Goal: Navigation & Orientation: Go to known website

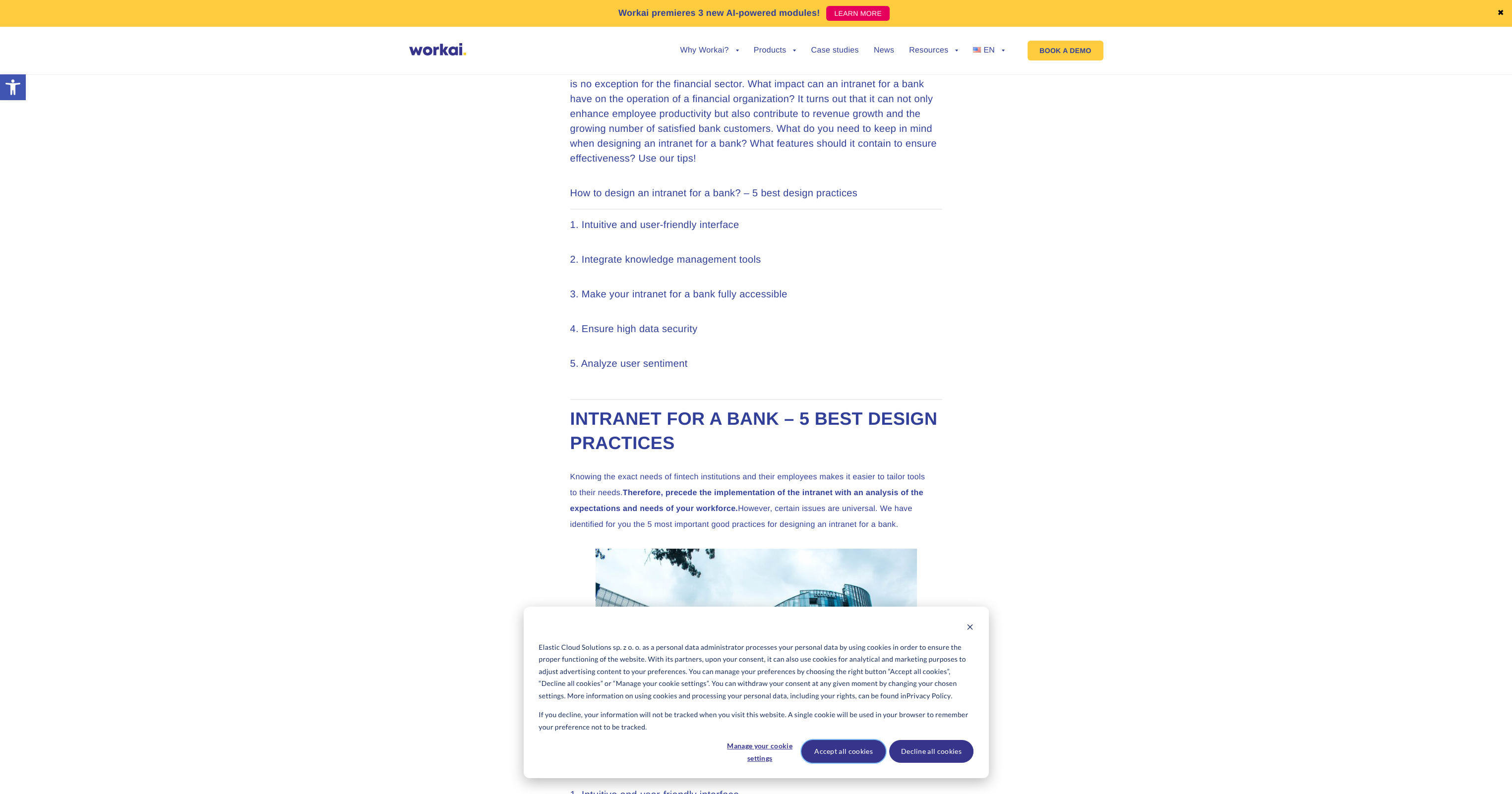
click at [840, 752] on button "Accept all cookies" at bounding box center [844, 751] width 84 height 23
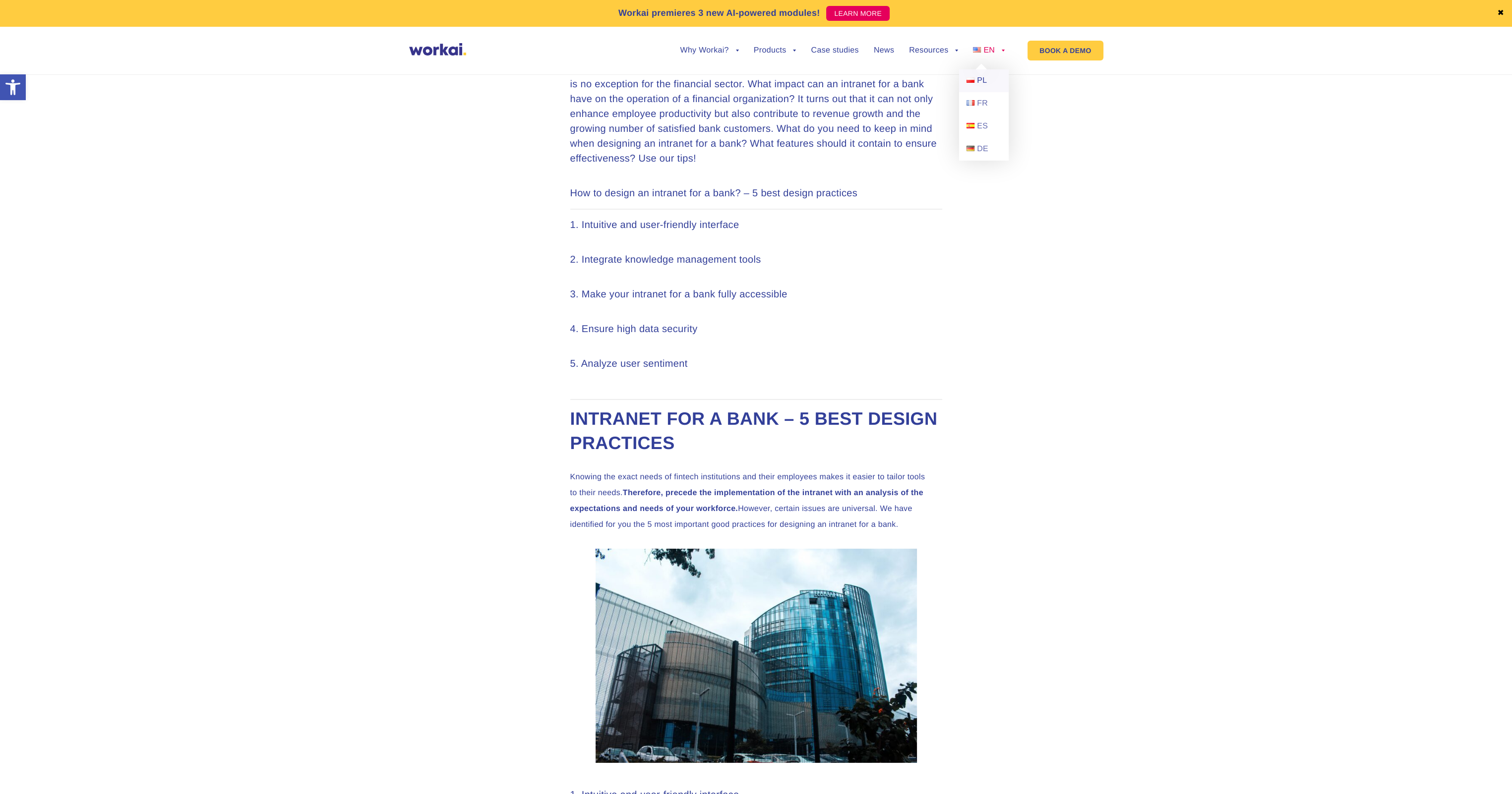
click at [979, 81] on span "PL" at bounding box center [982, 80] width 10 height 9
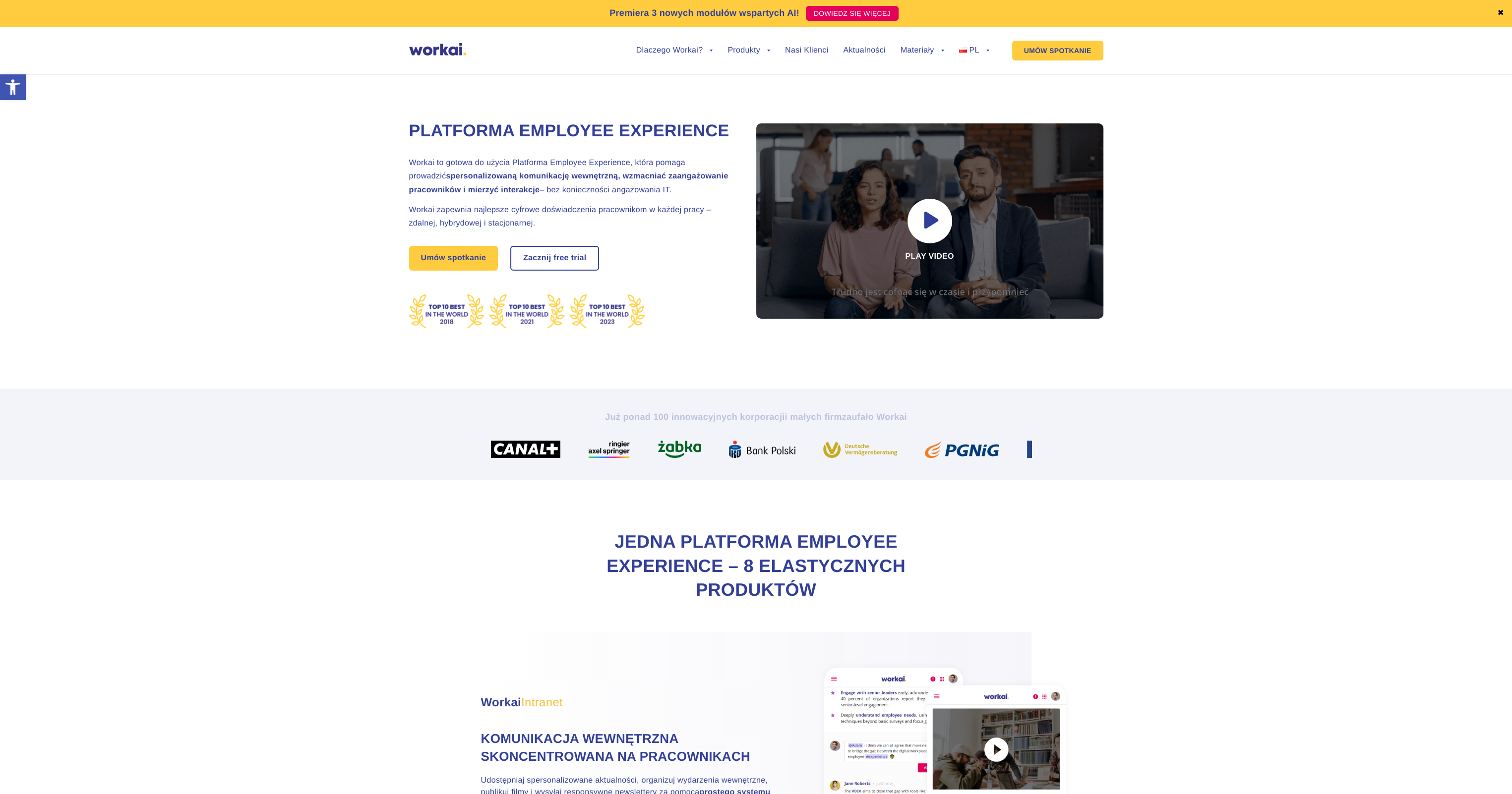
click at [258, 253] on section "Platforma Employee Experience Workai to gotowa do użycia Platforma Employee Exp…" at bounding box center [756, 220] width 1512 height 337
